Goal: Task Accomplishment & Management: Use online tool/utility

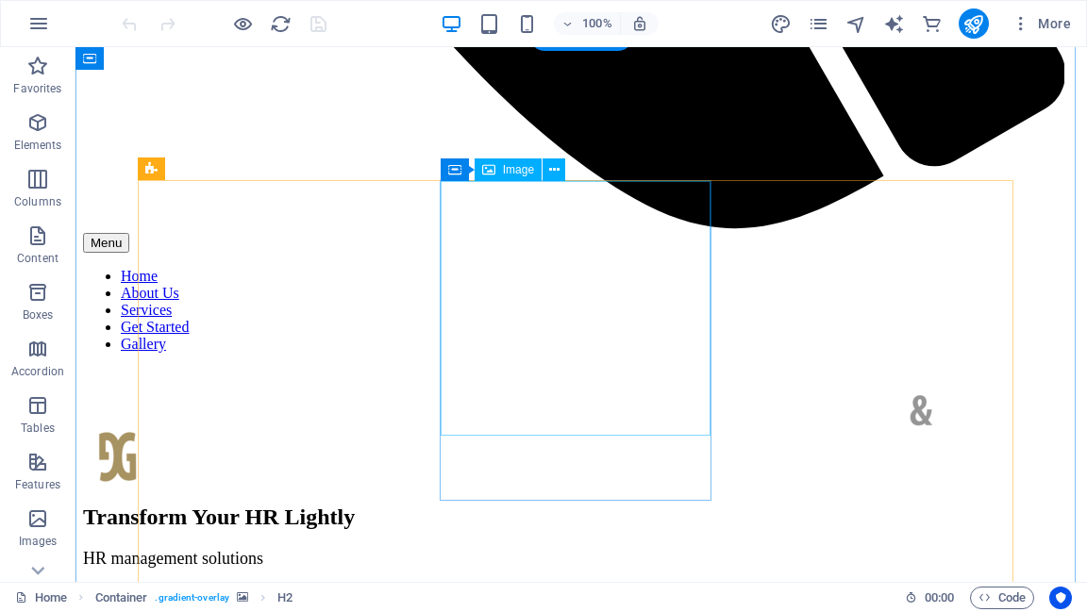
scroll to position [1887, 0]
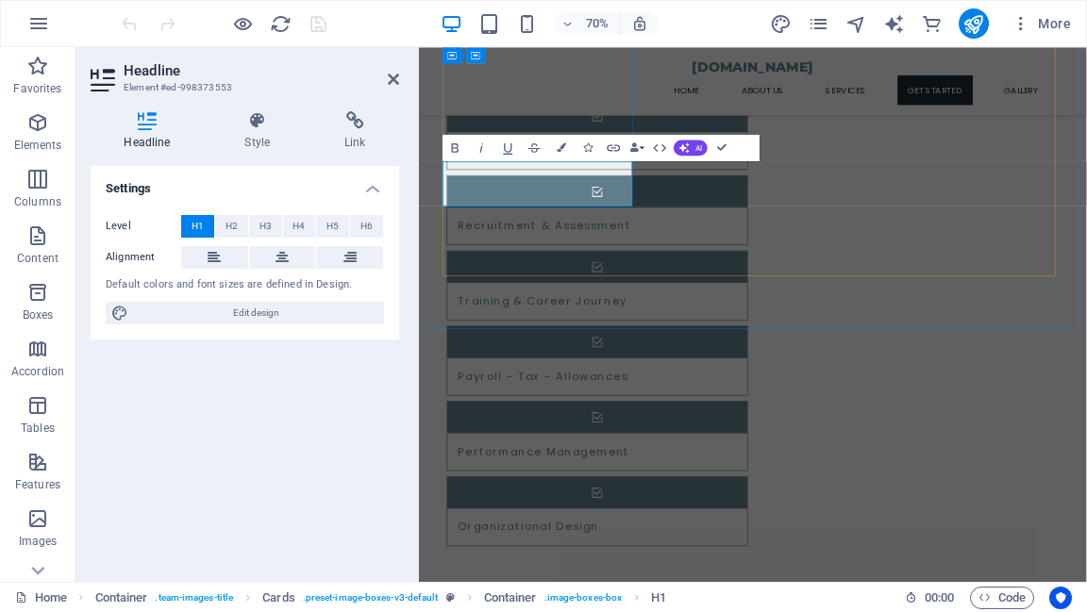
drag, startPoint x: 492, startPoint y: 256, endPoint x: 686, endPoint y: 257, distance: 194.4
drag, startPoint x: 505, startPoint y: 256, endPoint x: 560, endPoint y: 250, distance: 55.0
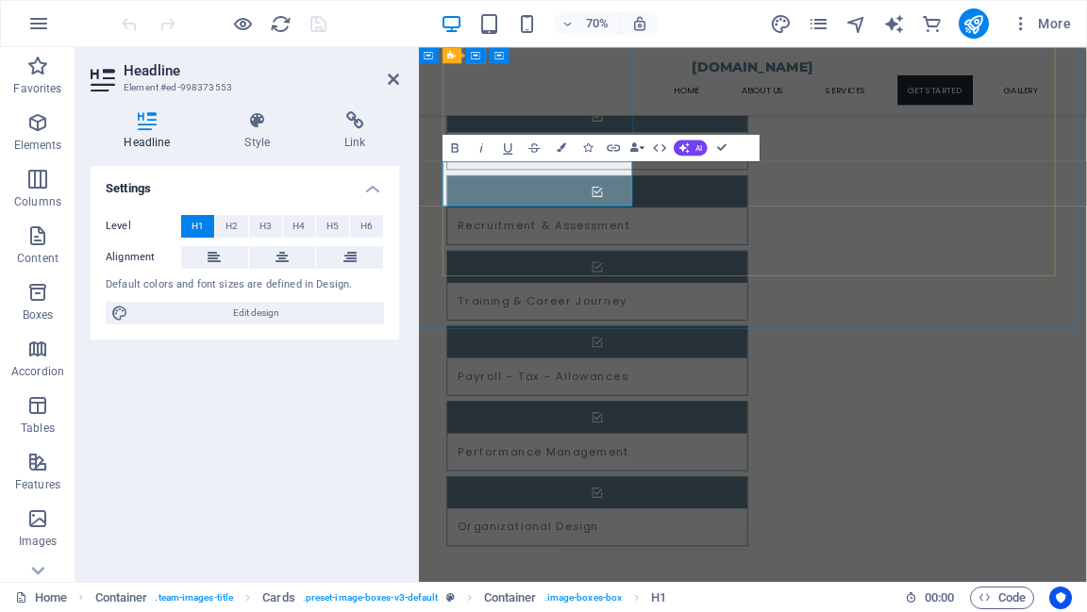
drag, startPoint x: 591, startPoint y: 254, endPoint x: 666, endPoint y: 256, distance: 75.5
drag, startPoint x: 588, startPoint y: 251, endPoint x: 658, endPoint y: 257, distance: 70.1
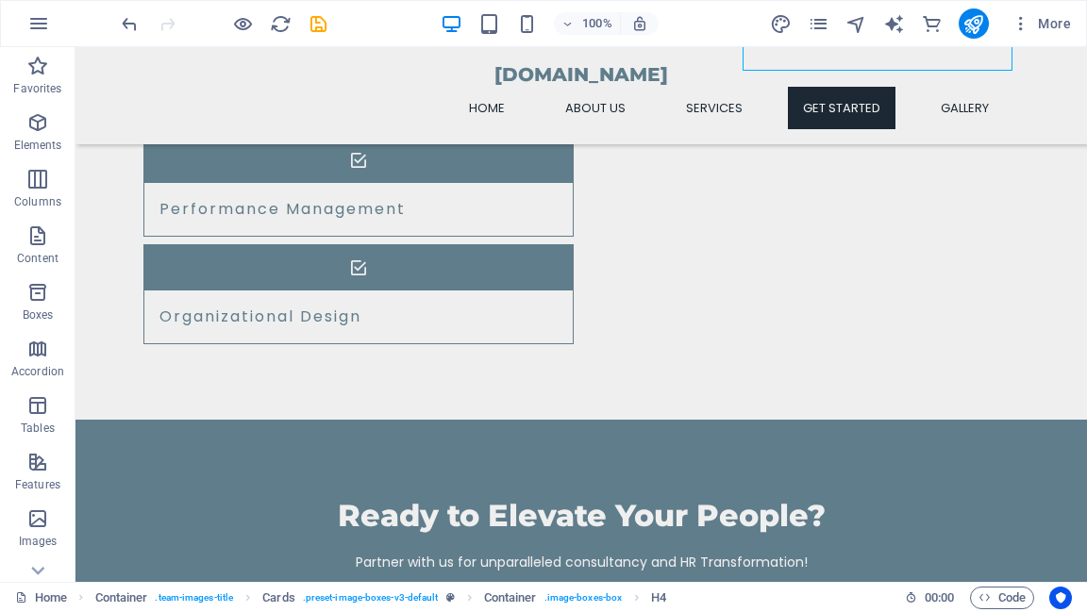
scroll to position [2254, 0]
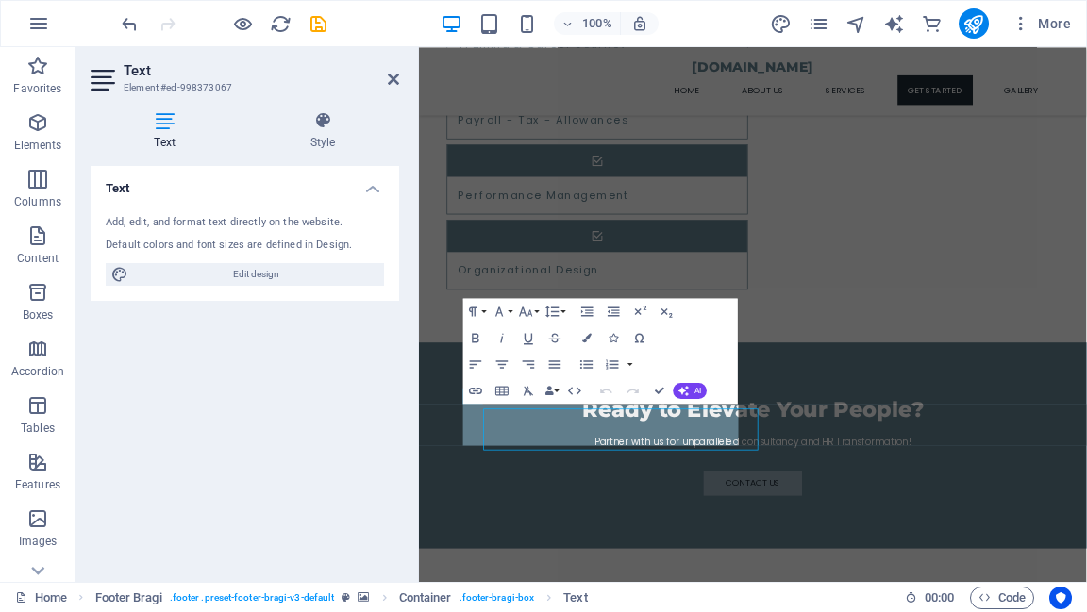
scroll to position [2019, 0]
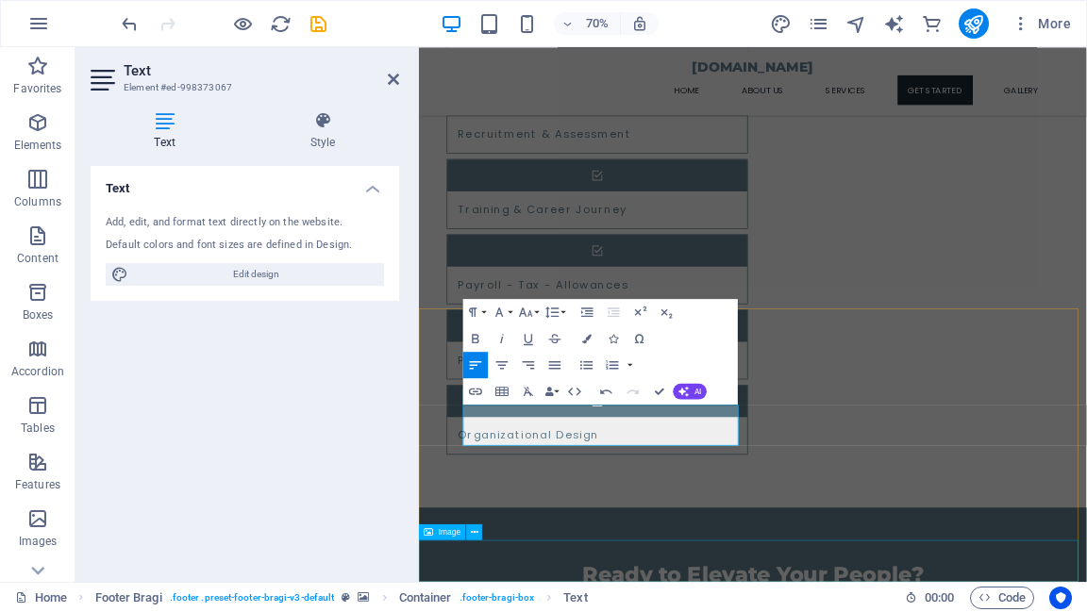
select select "px"
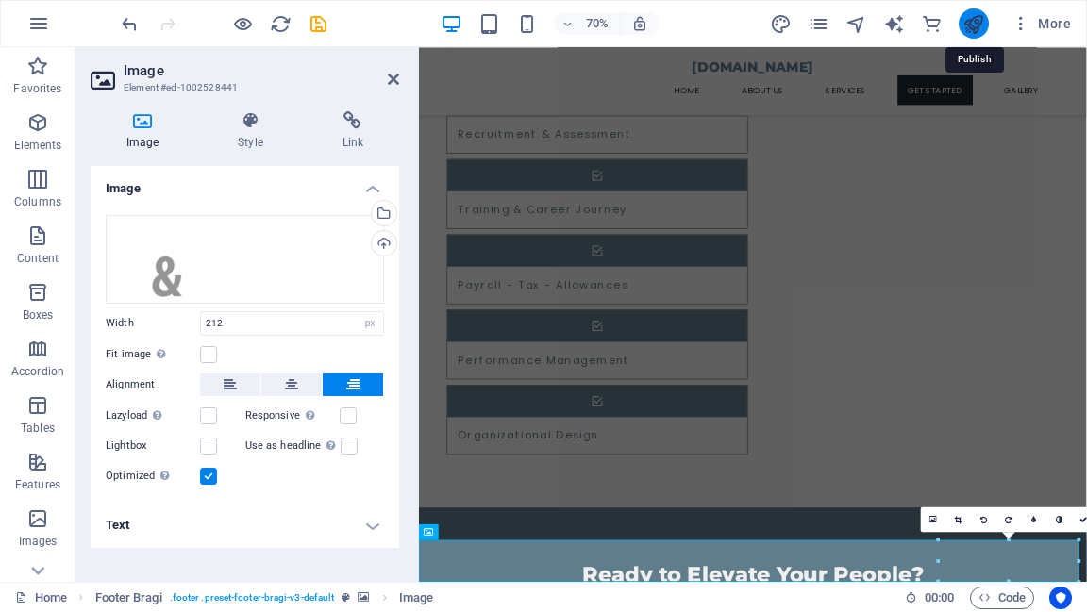
click at [977, 18] on icon "publish" at bounding box center [973, 24] width 22 height 22
